Goal: Navigation & Orientation: Go to known website

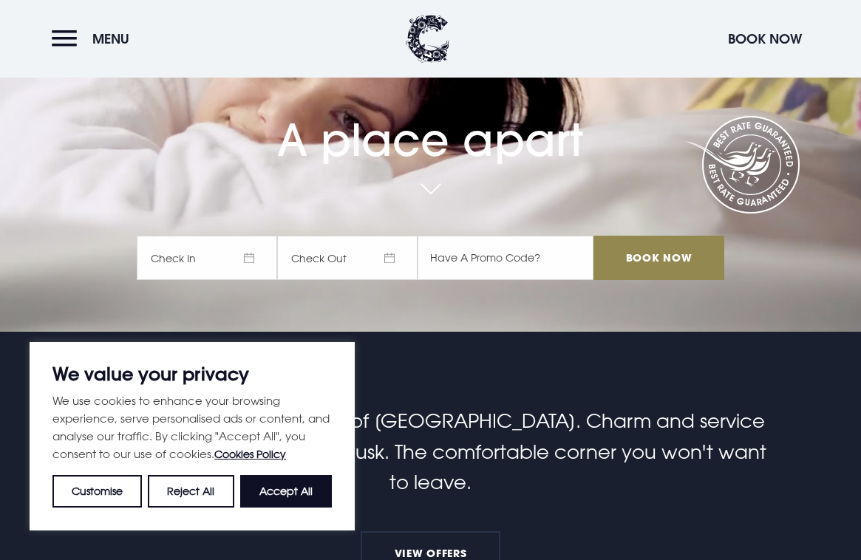
scroll to position [229, 0]
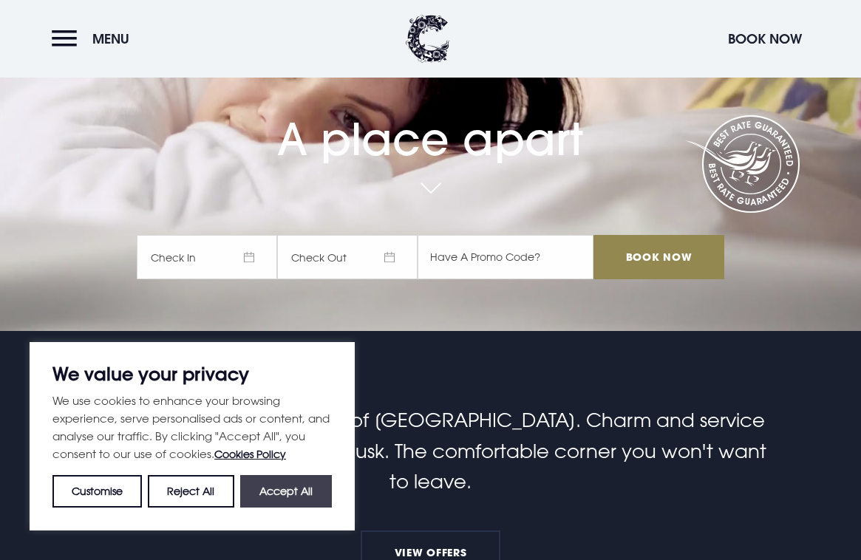
click at [296, 499] on button "Accept All" at bounding box center [286, 491] width 92 height 33
checkbox input "true"
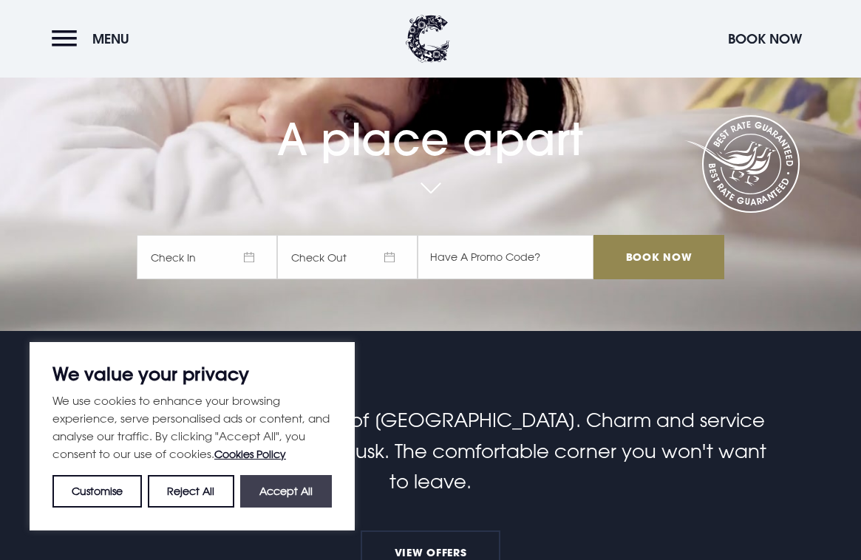
checkbox input "true"
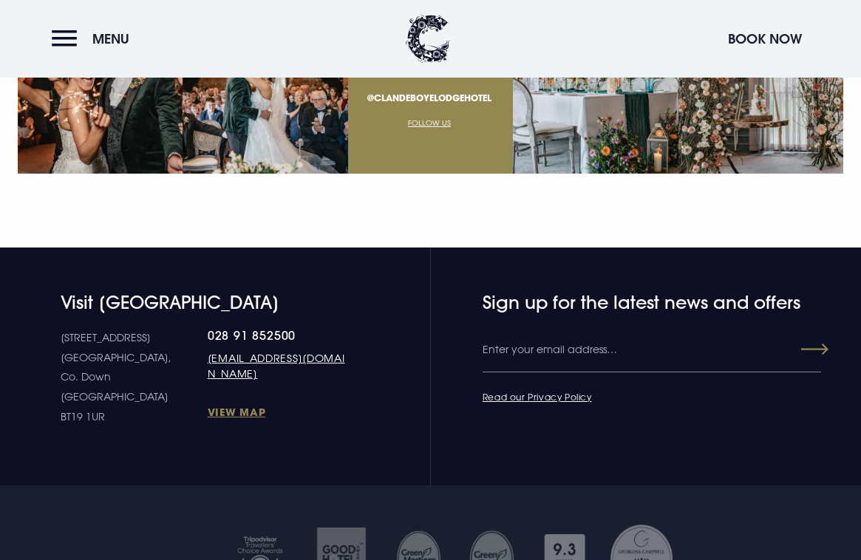
scroll to position [5458, 0]
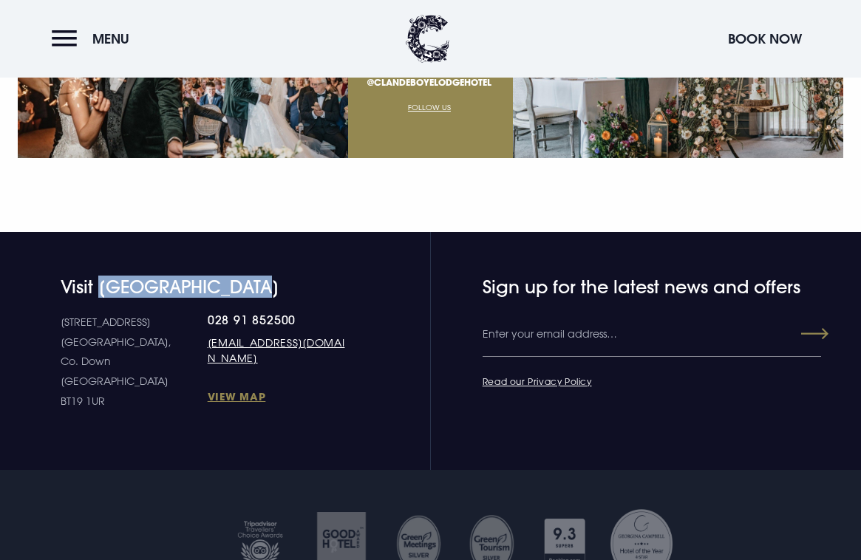
drag, startPoint x: 271, startPoint y: 271, endPoint x: 103, endPoint y: 271, distance: 168.5
click at [103, 276] on h4 "Visit [GEOGRAPHIC_DATA]" at bounding box center [206, 286] width 290 height 21
copy h4 "[GEOGRAPHIC_DATA]"
